Goal: Transaction & Acquisition: Download file/media

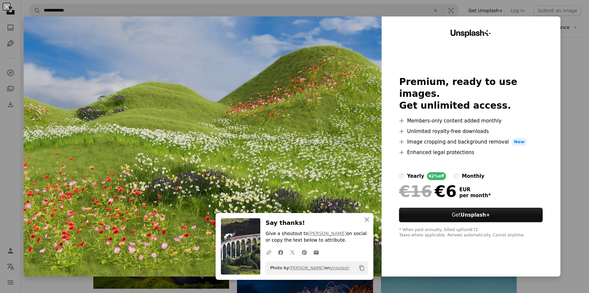
scroll to position [2984, 0]
click at [365, 220] on icon "button" at bounding box center [367, 219] width 5 height 5
